Goal: Task Accomplishment & Management: Complete application form

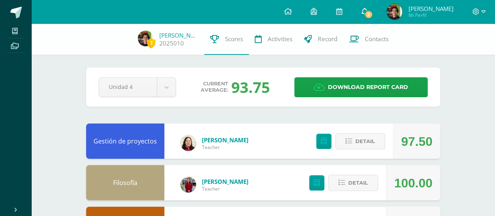
click at [368, 18] on link "2" at bounding box center [364, 11] width 25 height 23
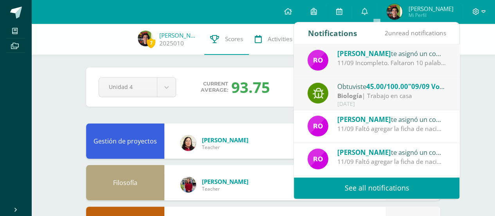
click at [408, 90] on span "45.00/100.00" at bounding box center [387, 86] width 42 height 9
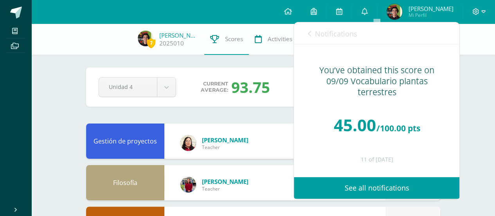
drag, startPoint x: 305, startPoint y: 33, endPoint x: 310, endPoint y: 32, distance: 5.5
click at [305, 33] on div "Notifications 2 unread notifications Notifications" at bounding box center [377, 33] width 166 height 22
click at [314, 32] on link "Notifications" at bounding box center [332, 33] width 49 height 22
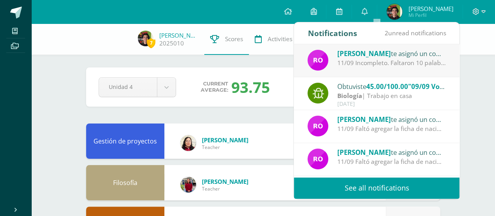
click at [391, 56] on span "[PERSON_NAME]" at bounding box center [365, 53] width 54 height 9
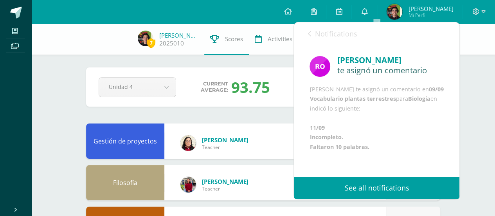
scroll to position [20, 0]
click at [334, 33] on span "Notifications" at bounding box center [336, 33] width 42 height 9
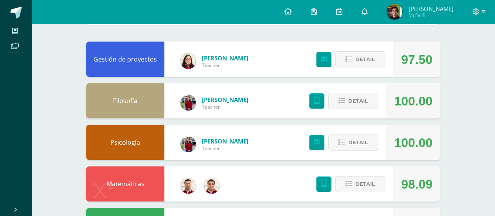
scroll to position [0, 0]
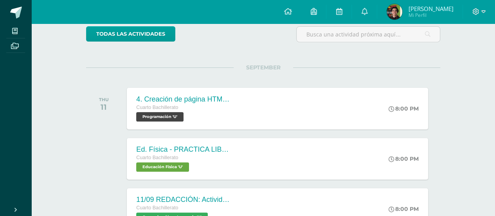
scroll to position [78, 0]
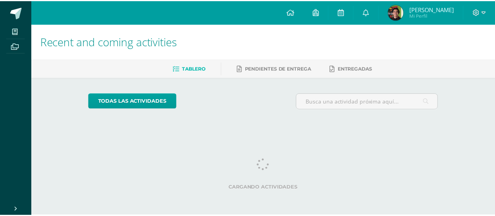
scroll to position [0, 3]
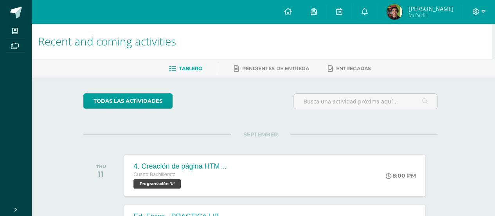
drag, startPoint x: 0, startPoint y: 0, endPoint x: 229, endPoint y: 36, distance: 231.4
click at [229, 36] on h1 "Recent and coming activities" at bounding box center [260, 41] width 445 height 36
click at [280, 43] on h1 "Recent and coming activities" at bounding box center [260, 41] width 445 height 36
click at [385, 112] on div at bounding box center [366, 104] width 150 height 22
click at [471, 63] on ul "Tablero Pendientes de entrega Entregadas" at bounding box center [270, 68] width 464 height 13
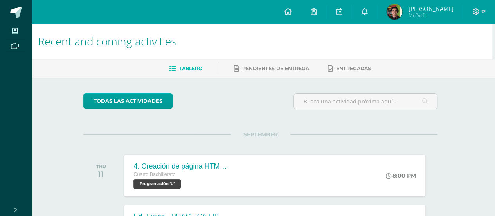
click at [430, 139] on div "SEPTEMBER THU 11 4. Creación de página HTML - CEEV Cuarto Bachillerato Programa…" at bounding box center [260, 165] width 354 height 63
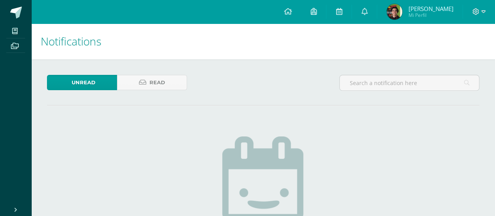
drag, startPoint x: 81, startPoint y: 27, endPoint x: 119, endPoint y: 40, distance: 40.4
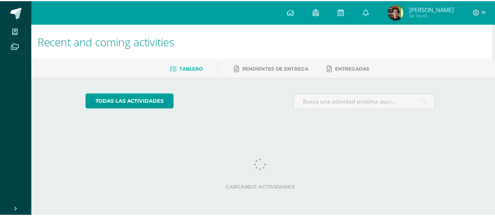
scroll to position [0, 3]
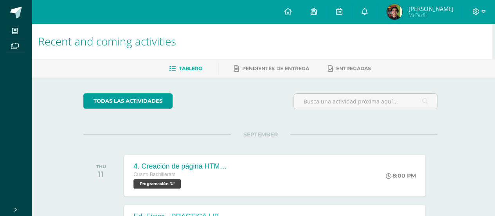
click at [158, 24] on h1 "Recent and coming activities" at bounding box center [260, 41] width 445 height 36
click at [368, 8] on icon at bounding box center [364, 11] width 6 height 7
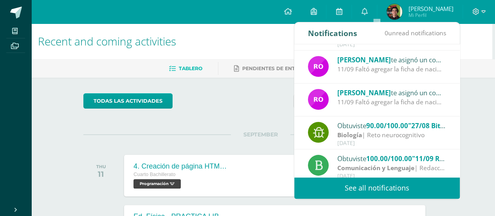
scroll to position [78, 0]
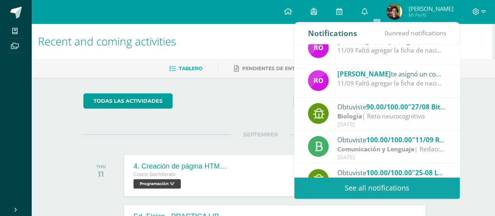
click at [244, 107] on div "todas las Actividades" at bounding box center [260, 104] width 361 height 22
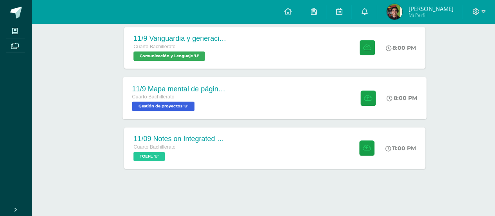
scroll to position [280, 3]
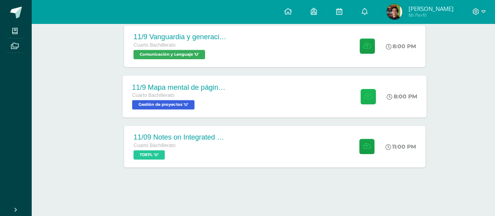
click at [361, 98] on button at bounding box center [368, 95] width 15 height 15
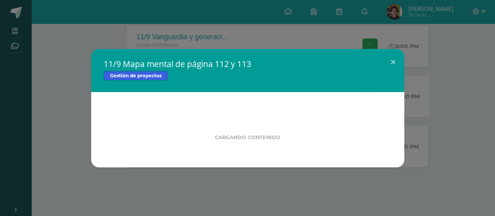
scroll to position [280, 0]
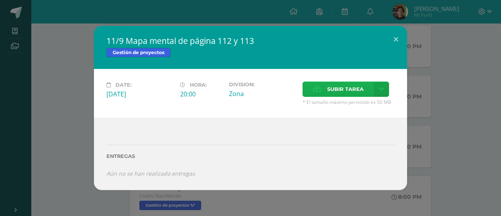
click at [334, 95] on span "Subir tarea" at bounding box center [345, 89] width 36 height 14
click at [0, 0] on input "Subir tarea" at bounding box center [0, 0] width 0 height 0
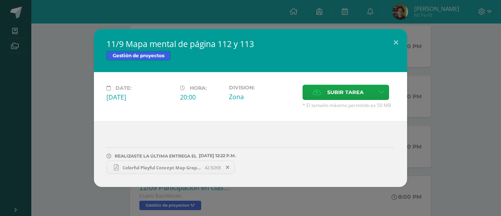
click at [65, 99] on div "11/9 Mapa mental de página 112 y 113 Gestión de proyectos Date: Thursday 11 de …" at bounding box center [250, 108] width 495 height 158
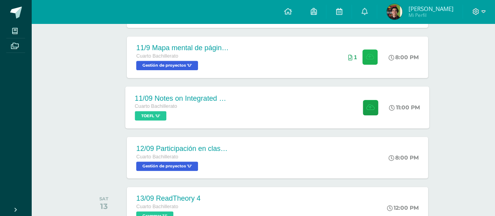
scroll to position [358, 0]
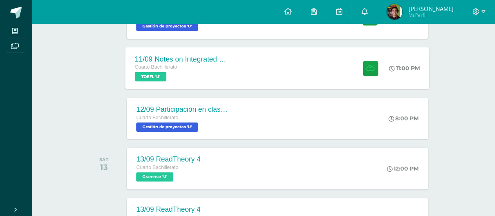
click at [267, 54] on div "11/09 Notes on Integrated Writing Cuarto Bachillerato TOEFL 'U' 11:00 PM 11/09 …" at bounding box center [278, 68] width 304 height 42
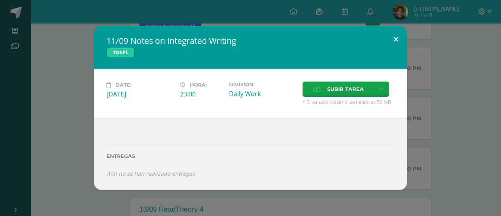
click at [400, 38] on button at bounding box center [396, 39] width 22 height 27
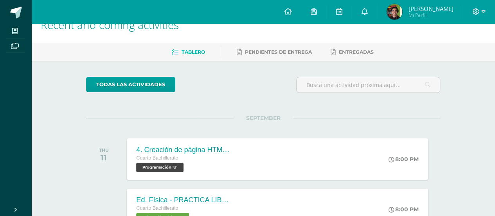
scroll to position [0, 0]
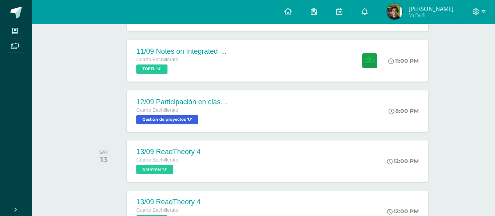
scroll to position [429, 0]
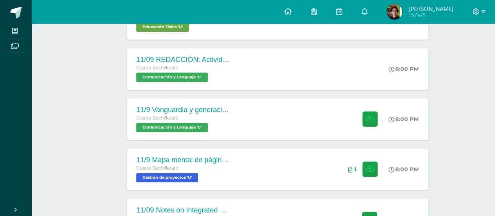
scroll to position [235, 0]
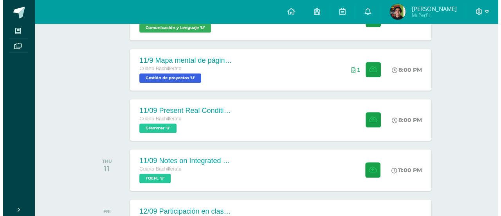
scroll to position [319, 0]
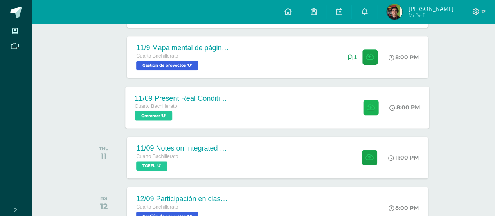
click at [366, 99] on button at bounding box center [370, 106] width 15 height 15
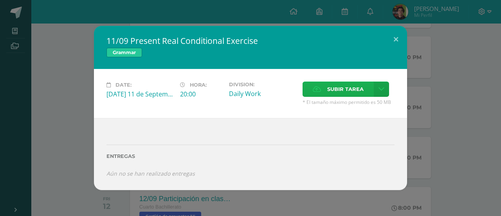
drag, startPoint x: 335, startPoint y: 79, endPoint x: 328, endPoint y: 84, distance: 8.5
click at [334, 79] on div "Date: Thursday 11 de September Hora: 20:00 Division: Daily Work Subir tarea" at bounding box center [250, 93] width 313 height 49
click at [325, 87] on label "Subir tarea" at bounding box center [338, 88] width 71 height 15
click at [0, 0] on input "Subir tarea" at bounding box center [0, 0] width 0 height 0
